Goal: Task Accomplishment & Management: Use online tool/utility

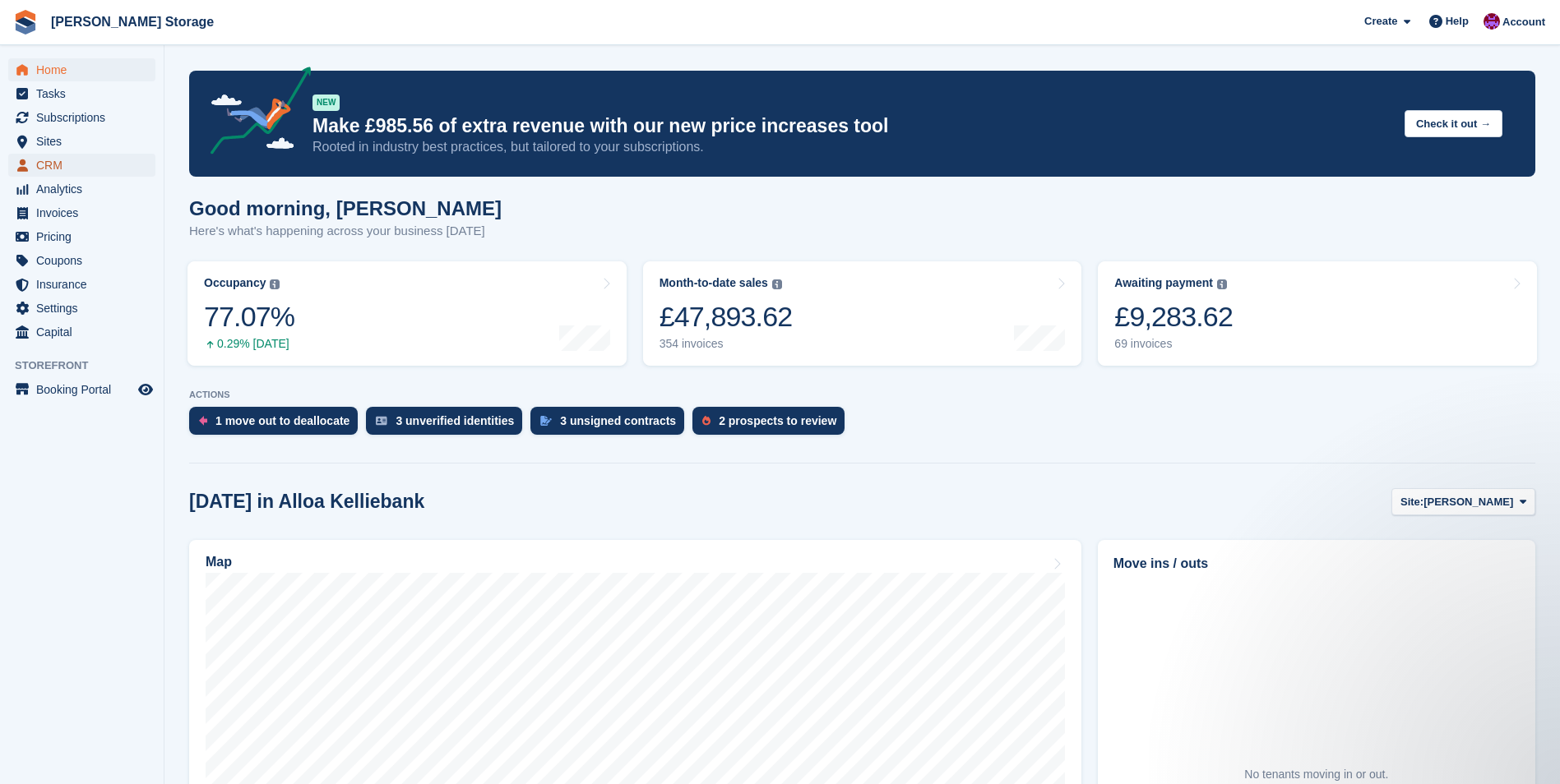
click at [36, 164] on link "CRM" at bounding box center [82, 165] width 147 height 23
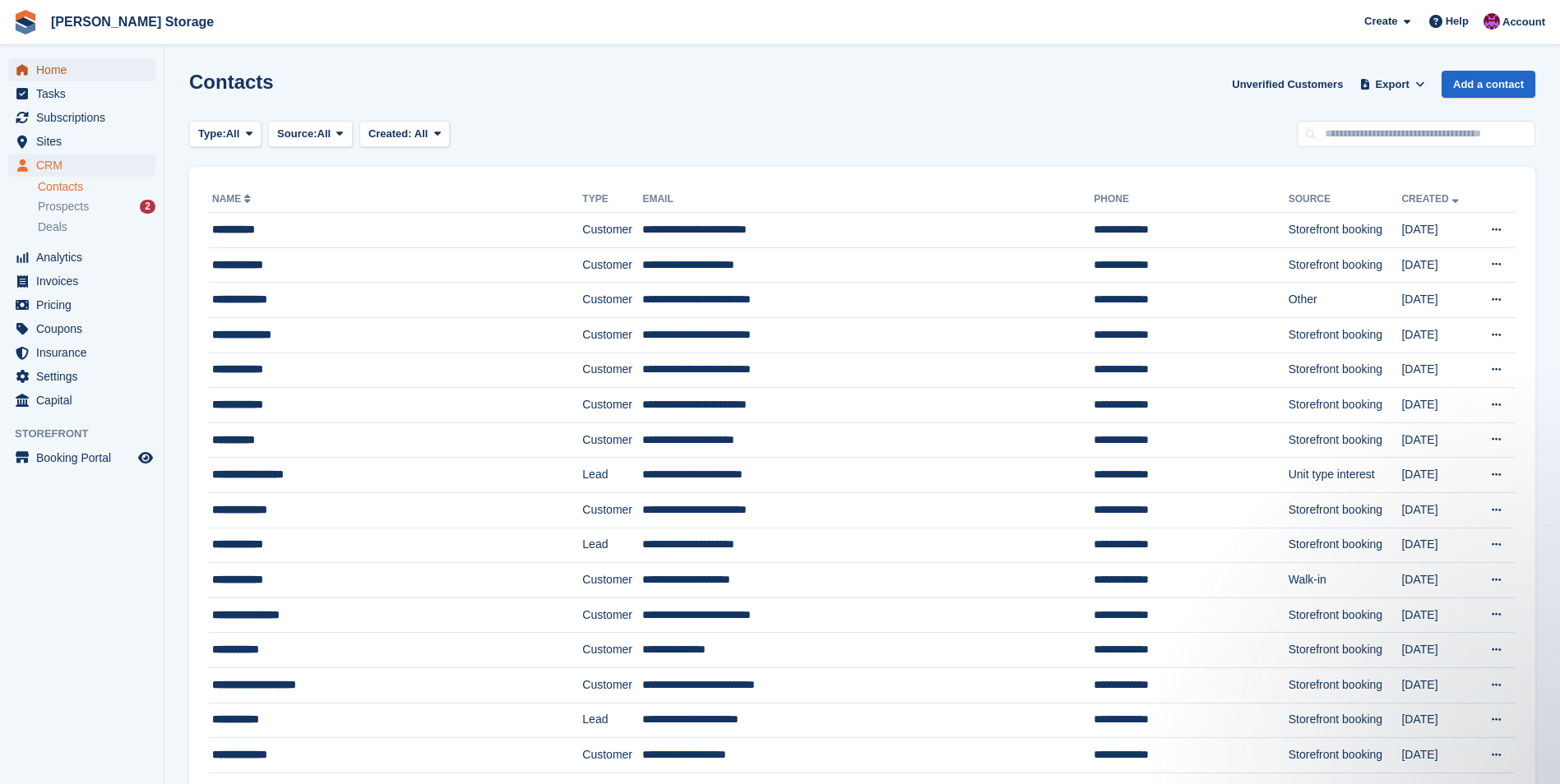
click at [52, 61] on span "Home" at bounding box center [85, 70] width 99 height 23
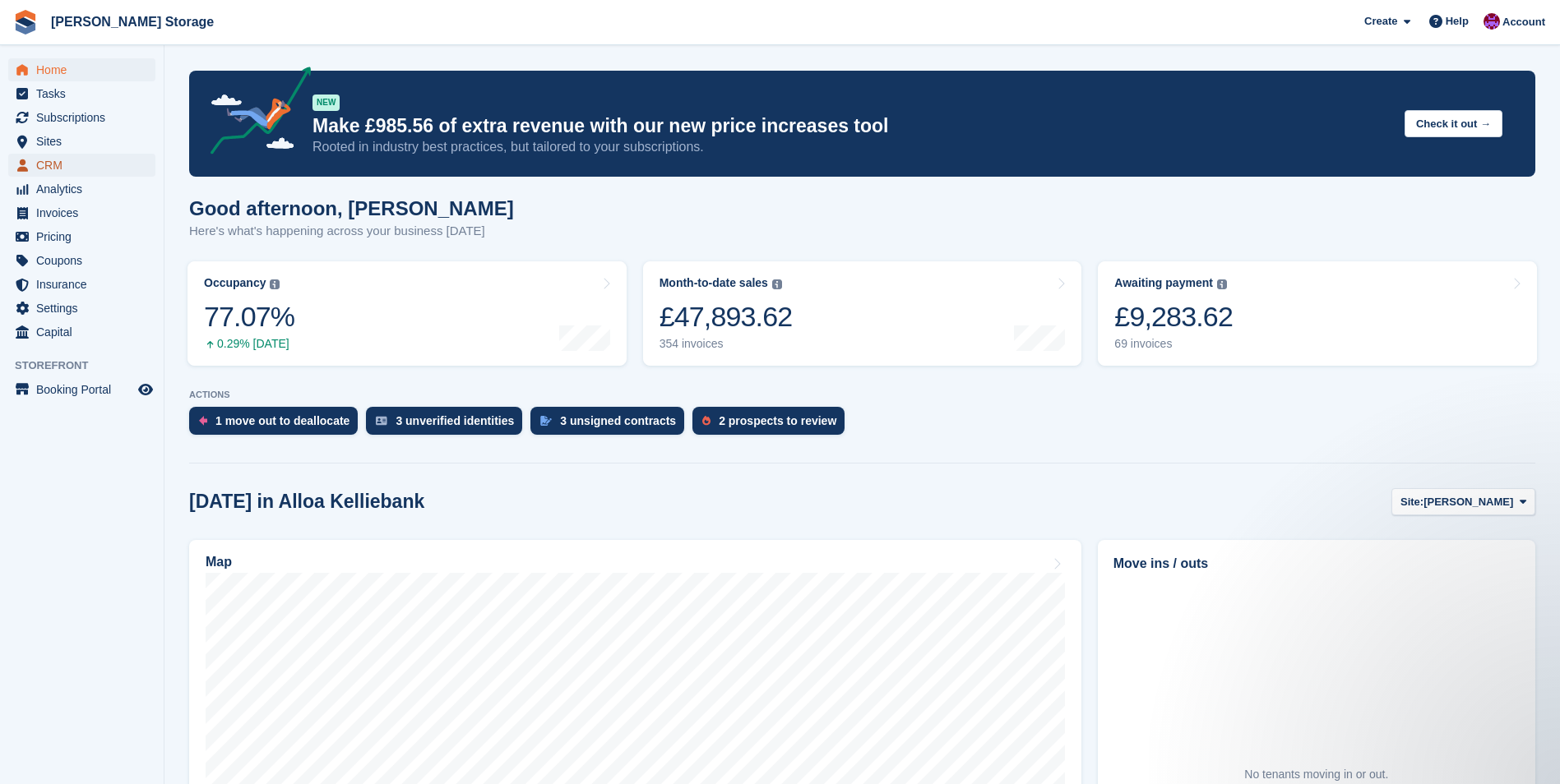
click at [54, 170] on span "CRM" at bounding box center [85, 165] width 99 height 23
